Goal: Transaction & Acquisition: Register for event/course

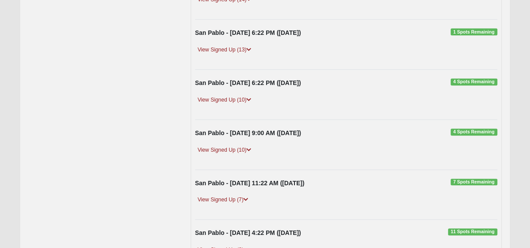
scroll to position [262, 0]
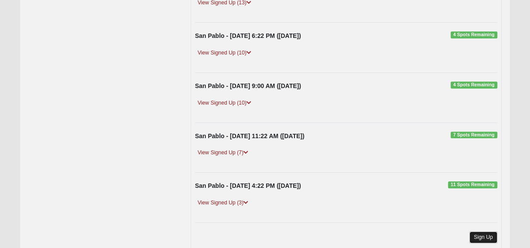
click at [480, 236] on link "Sign Up" at bounding box center [483, 238] width 28 height 12
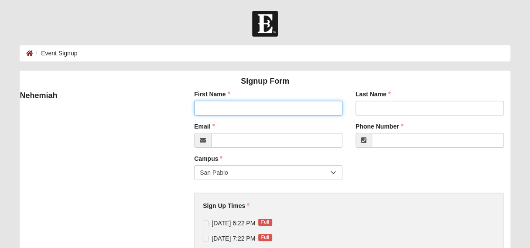
click at [257, 113] on input "First Name" at bounding box center [268, 108] width 148 height 15
type input "MICAH"
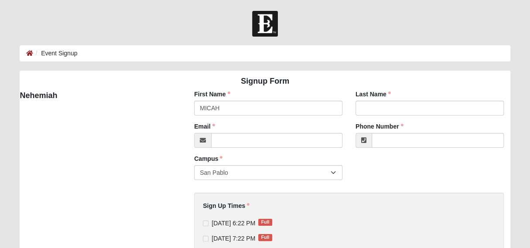
type input "ROBERTS"
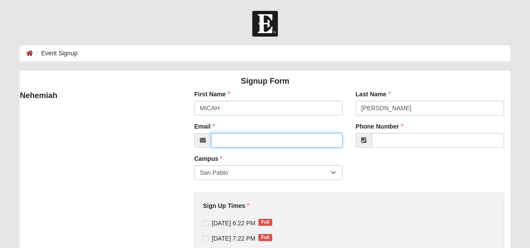
type input "MICAHCROB@GMAIL.COM"
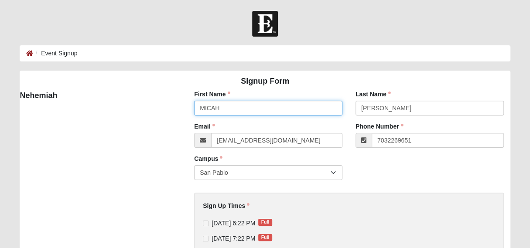
type input "(703) 226-9651"
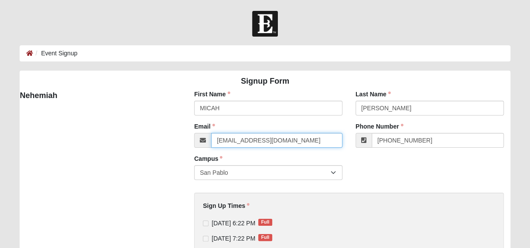
drag, startPoint x: 301, startPoint y: 141, endPoint x: 239, endPoint y: 137, distance: 61.6
click at [239, 137] on input "MICAHCROB@GMAIL.COM" at bounding box center [276, 140] width 131 height 15
type input "MICAH@POS.ORG"
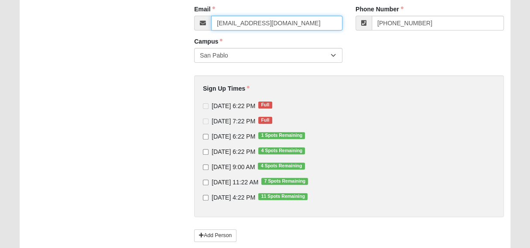
scroll to position [131, 0]
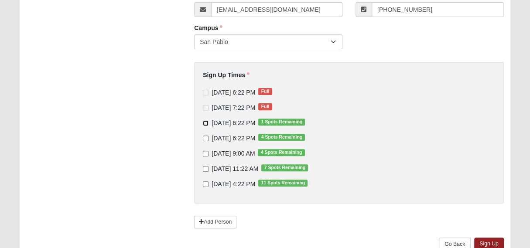
click at [205, 122] on input "9/12/2025 6:22 PM 1 Spots Remaining" at bounding box center [206, 123] width 6 height 6
checkbox input "true"
click at [206, 170] on input "9/14/2025 11:22 AM 7 Spots Remaining" at bounding box center [206, 169] width 6 height 6
checkbox input "true"
click at [489, 242] on link "Sign Up" at bounding box center [489, 244] width 30 height 13
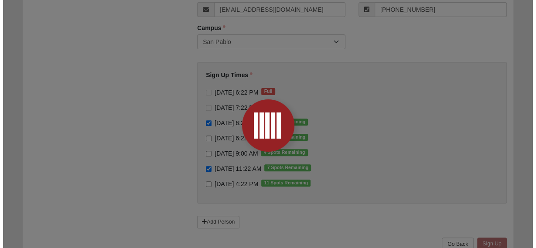
scroll to position [0, 0]
